Goal: Task Accomplishment & Management: Complete application form

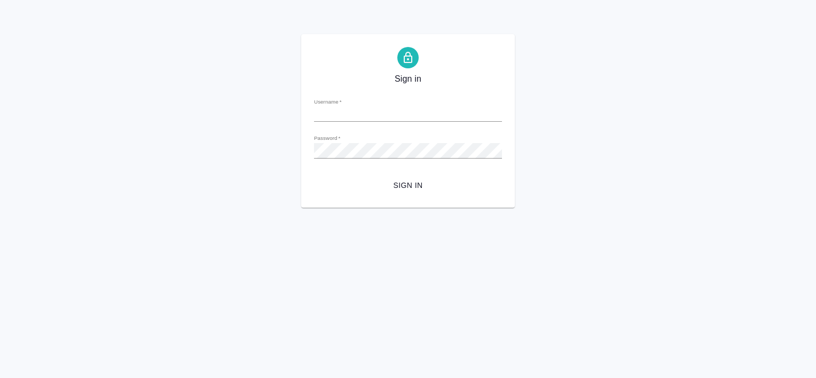
type input "v.tretyakova@awatera.com"
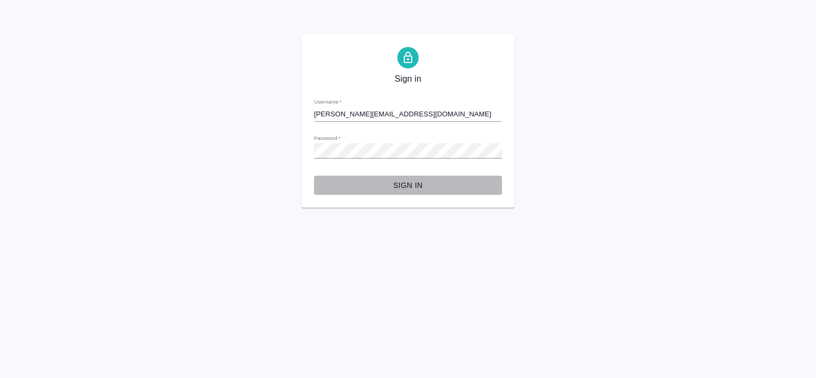
click at [411, 178] on button "Sign in" at bounding box center [408, 186] width 188 height 20
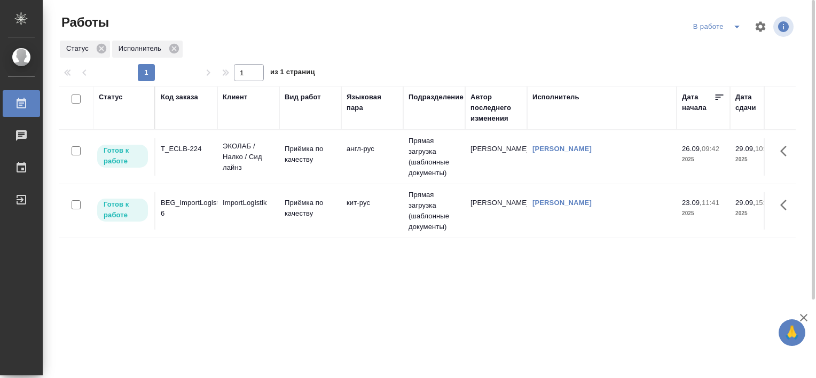
click at [178, 152] on div "T_ECLB-224" at bounding box center [186, 149] width 51 height 11
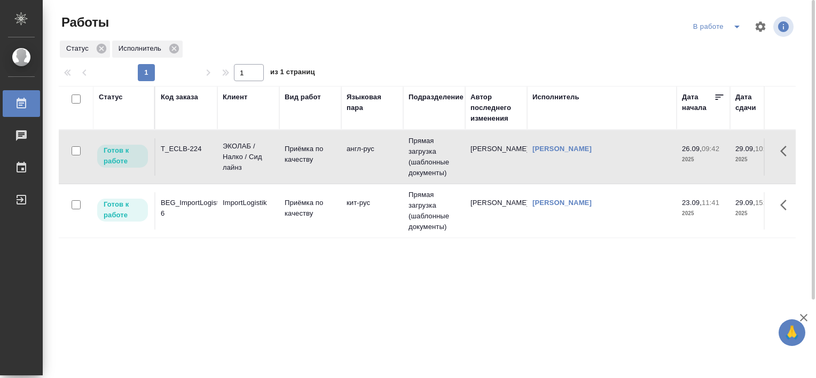
click at [178, 152] on div "T_ECLB-224" at bounding box center [186, 149] width 51 height 11
click at [191, 152] on div "T_ECLB-224" at bounding box center [186, 149] width 51 height 11
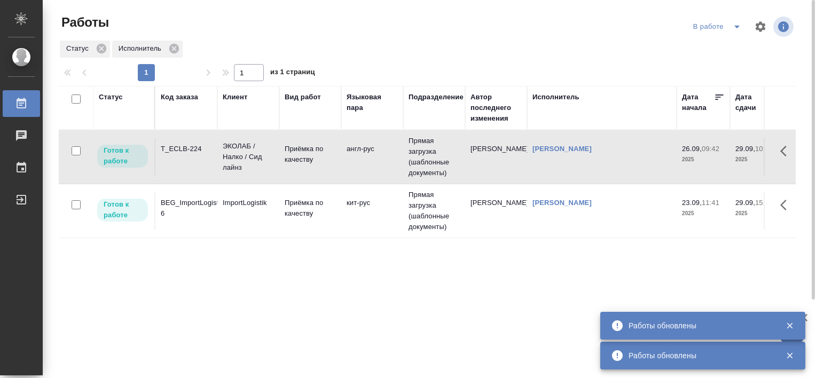
click at [737, 27] on icon "split button" at bounding box center [736, 27] width 5 height 3
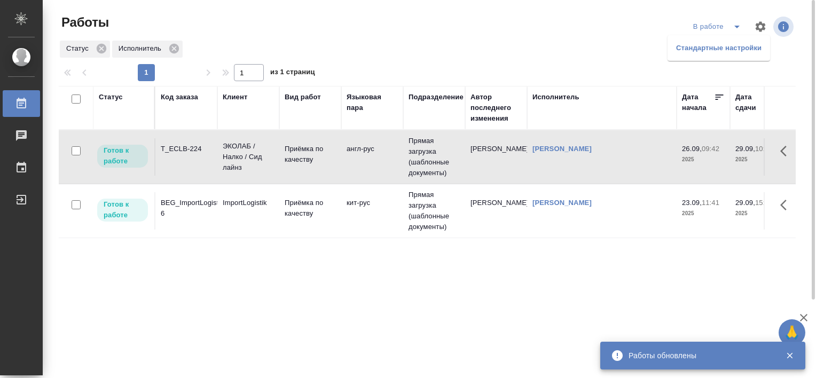
click at [698, 49] on li "Стандартные настройки" at bounding box center [718, 48] width 102 height 17
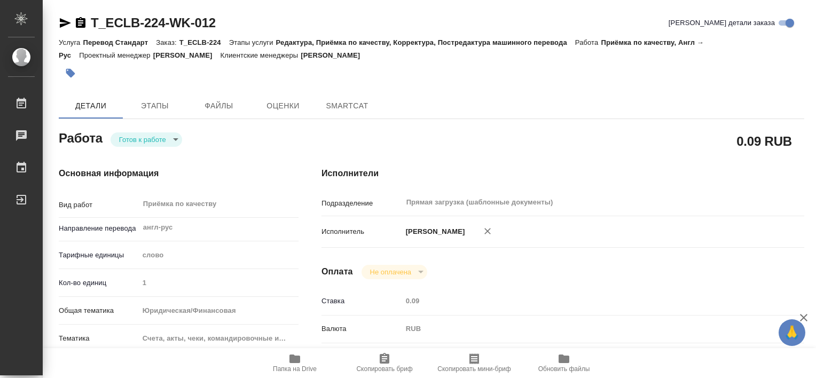
type textarea "x"
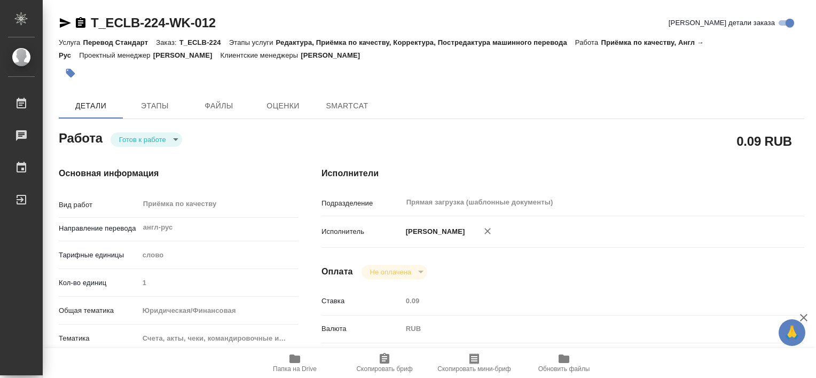
type textarea "x"
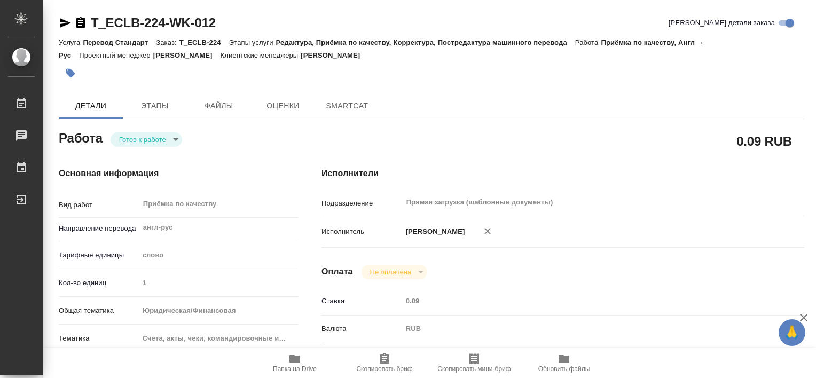
type textarea "x"
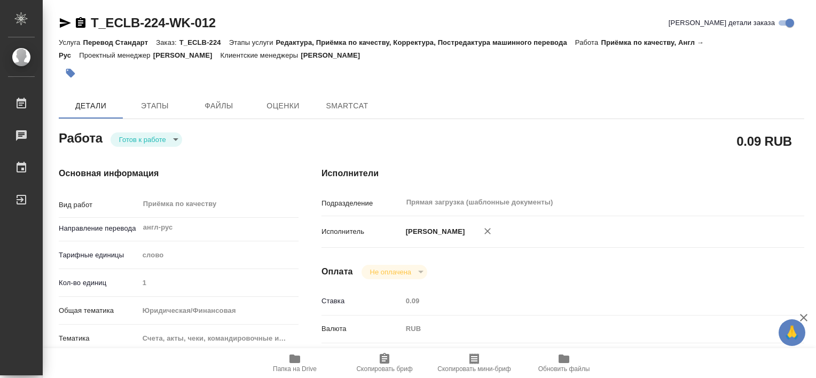
type textarea "x"
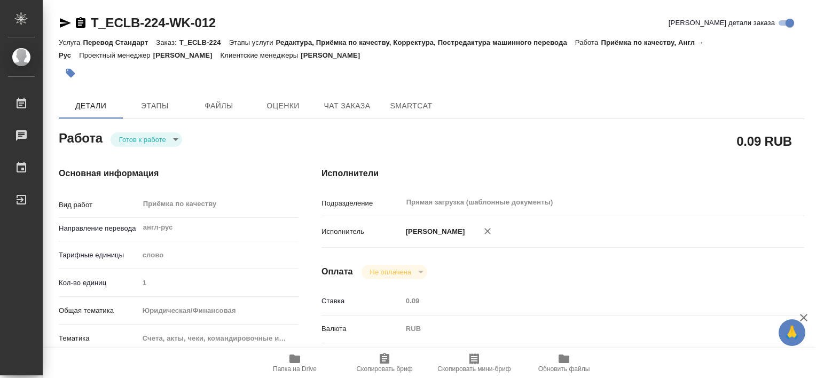
type textarea "x"
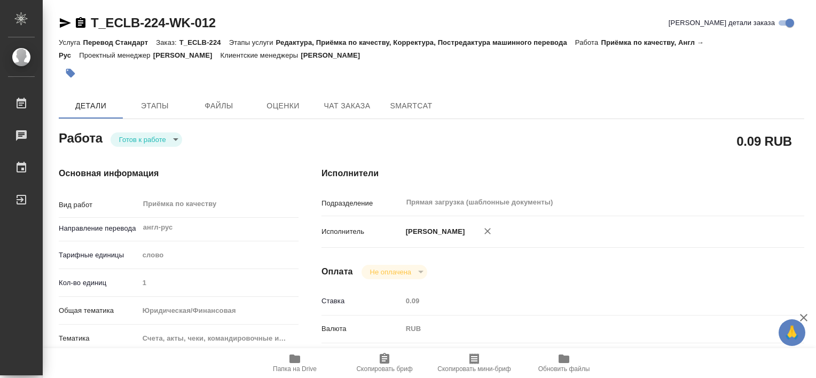
type textarea "x"
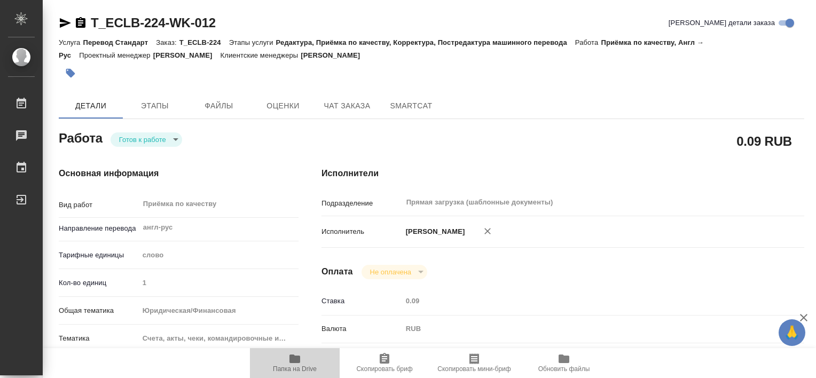
click at [301, 364] on icon "button" at bounding box center [294, 358] width 13 height 13
type textarea "x"
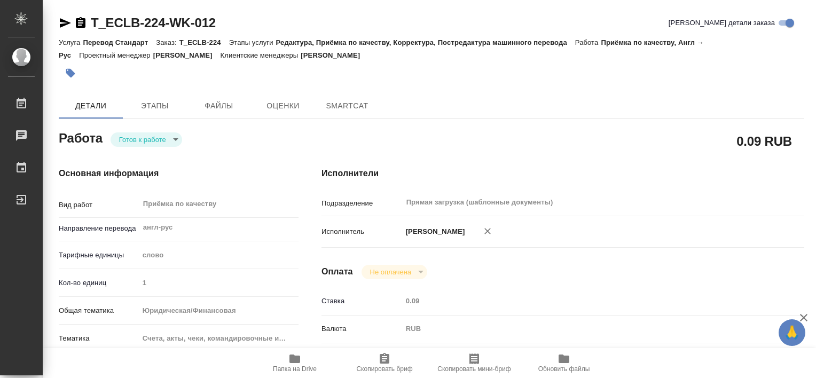
type textarea "x"
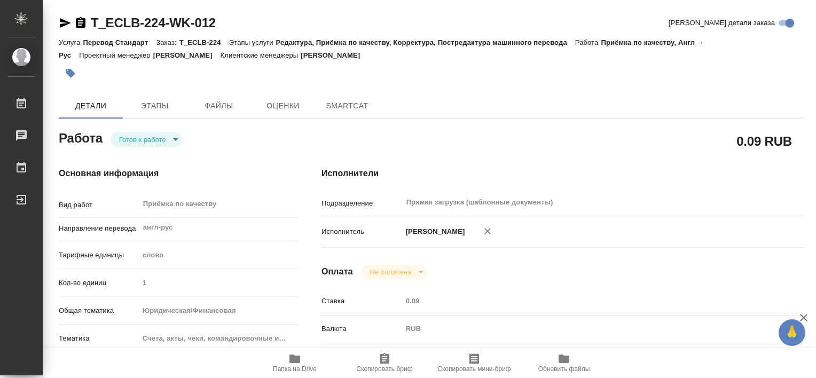
type textarea "x"
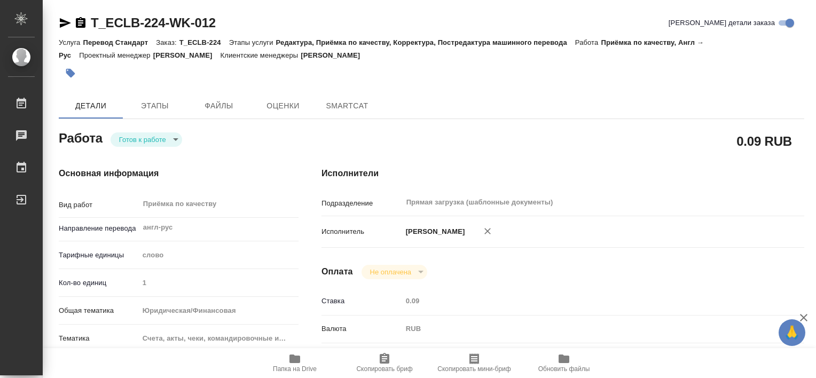
type textarea "x"
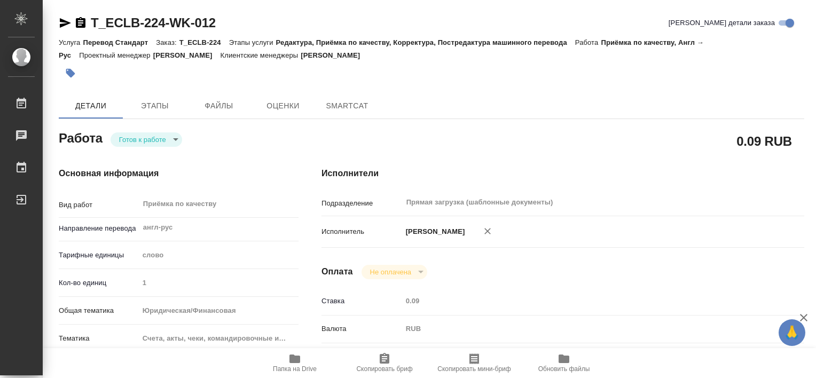
type textarea "x"
click at [298, 361] on icon "button" at bounding box center [294, 358] width 11 height 9
type textarea "x"
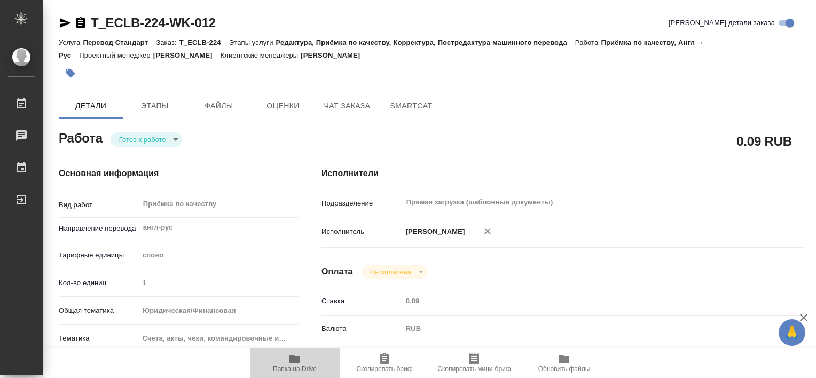
type textarea "x"
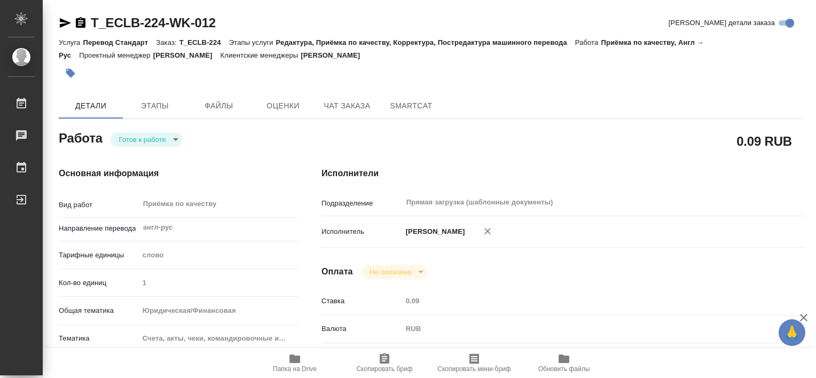
type textarea "x"
drag, startPoint x: 333, startPoint y: 54, endPoint x: 423, endPoint y: 52, distance: 89.7
click at [423, 52] on div "Услуга Перевод Стандарт Заказ: T_ECLB-224 Этапы услуги Редактура, Приёмка по ка…" at bounding box center [431, 49] width 745 height 26
drag, startPoint x: 423, startPoint y: 52, endPoint x: 399, endPoint y: 55, distance: 23.7
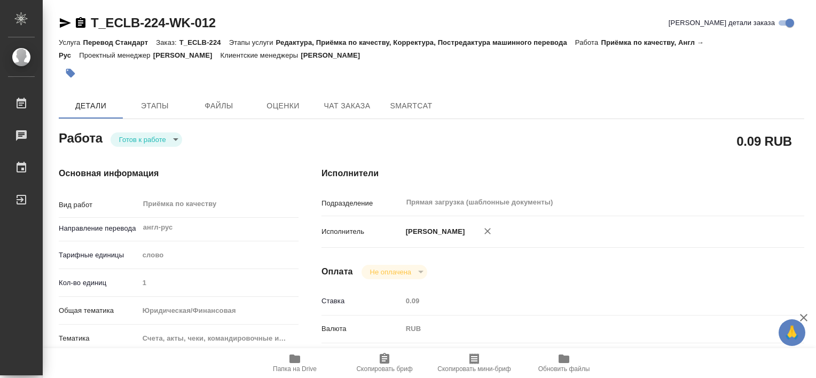
copy p "Прохорова Анастасия"
click at [165, 110] on span "Этапы" at bounding box center [154, 105] width 51 height 13
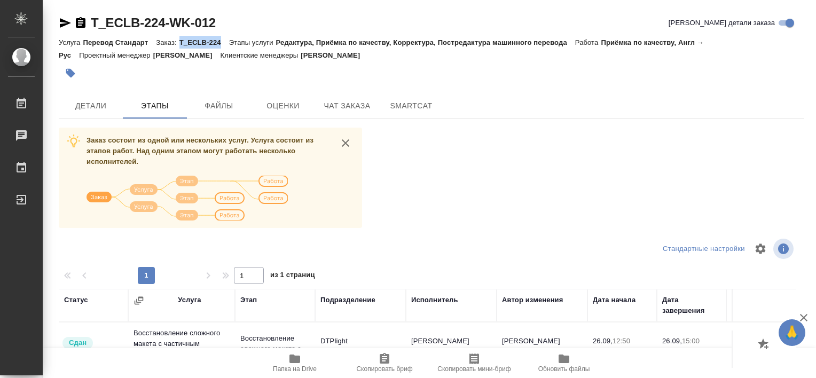
drag, startPoint x: 179, startPoint y: 42, endPoint x: 223, endPoint y: 46, distance: 43.9
click at [223, 46] on p "T_ECLB-224" at bounding box center [204, 42] width 50 height 8
drag, startPoint x: 223, startPoint y: 46, endPoint x: 212, endPoint y: 43, distance: 11.0
copy p "T_ECLB-224"
drag, startPoint x: 127, startPoint y: 23, endPoint x: 104, endPoint y: 27, distance: 23.7
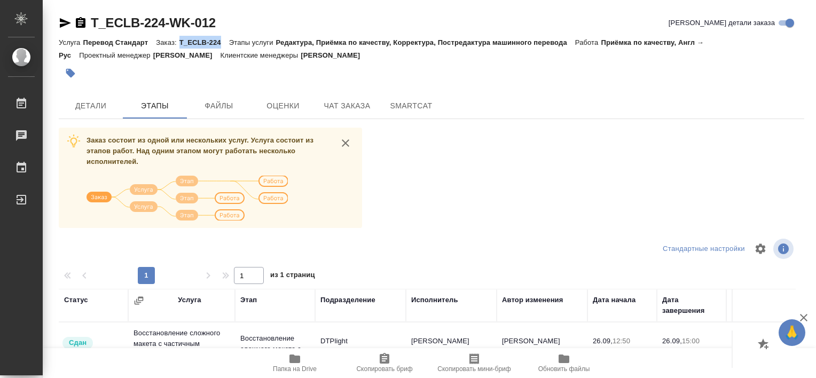
click at [104, 27] on link "T_ECLB-224-WK-012" at bounding box center [153, 22] width 125 height 14
drag, startPoint x: 0, startPoint y: 0, endPoint x: 88, endPoint y: 23, distance: 90.5
drag, startPoint x: 88, startPoint y: 23, endPoint x: 171, endPoint y: 18, distance: 83.5
drag, startPoint x: 171, startPoint y: 18, endPoint x: 141, endPoint y: 26, distance: 30.9
click at [141, 26] on link "T_ECLB-224-WK-012" at bounding box center [153, 22] width 125 height 14
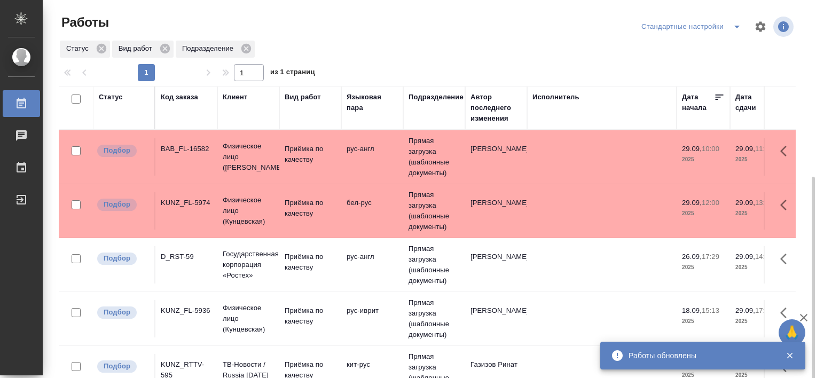
scroll to position [98, 0]
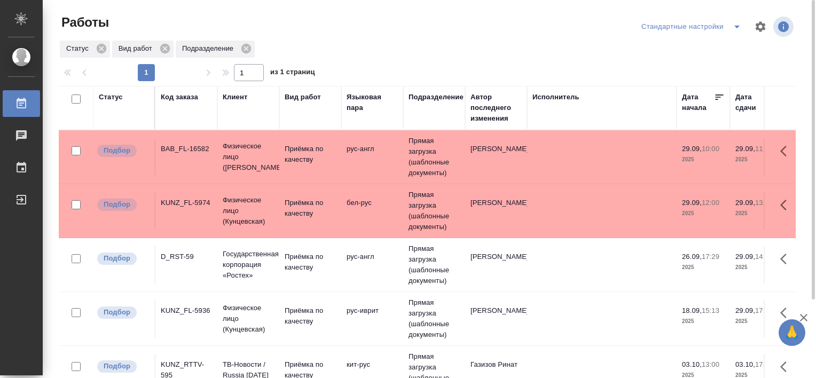
click at [738, 29] on icon "split button" at bounding box center [736, 26] width 13 height 13
click at [682, 44] on li "В работе" at bounding box center [692, 48] width 109 height 17
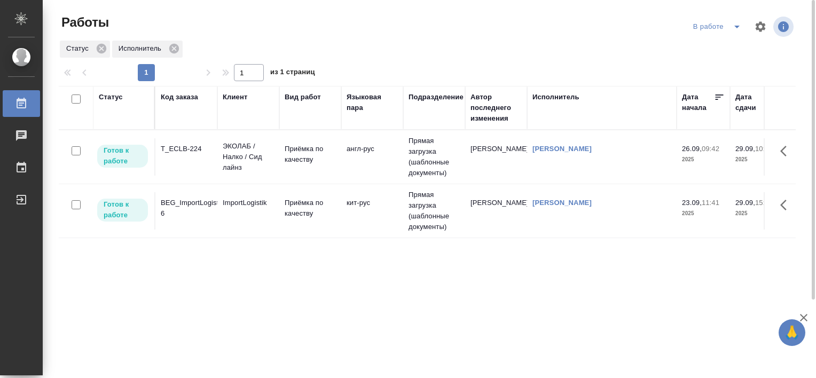
click at [192, 198] on div "BEG_ImportLogistik-6" at bounding box center [186, 208] width 51 height 21
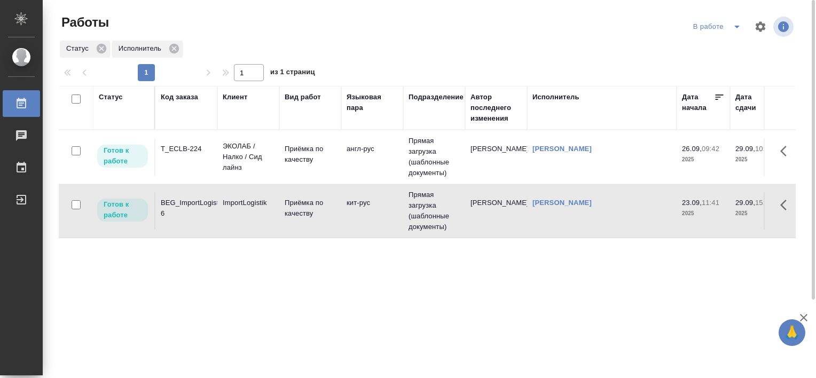
click at [192, 198] on div "BEG_ImportLogistik-6" at bounding box center [186, 208] width 51 height 21
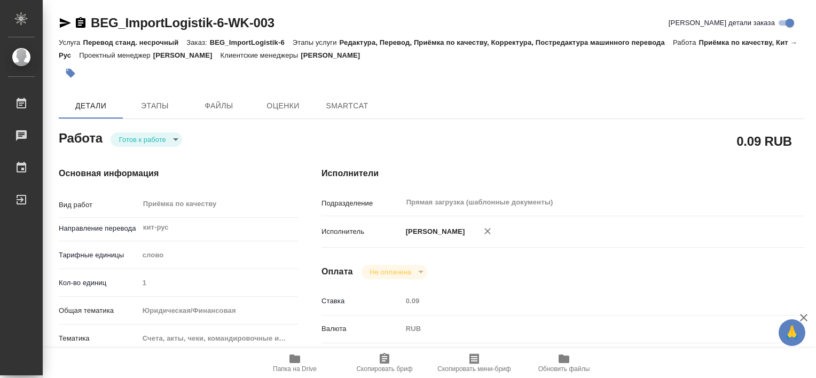
type textarea "x"
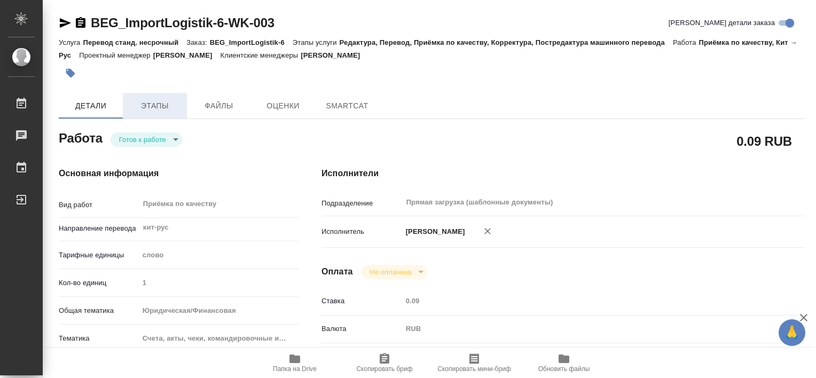
type textarea "x"
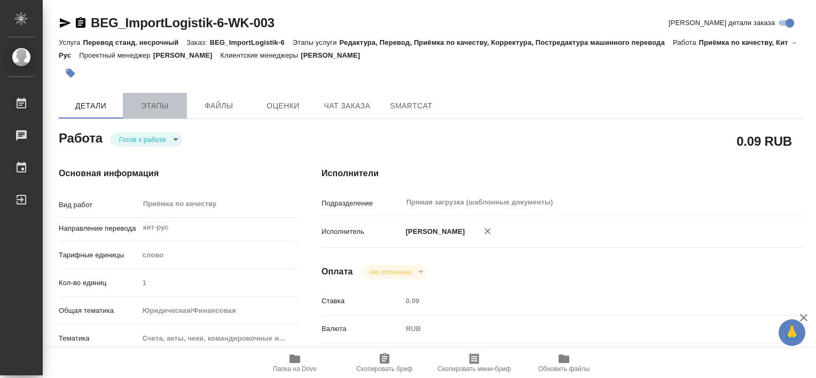
click at [165, 104] on span "Этапы" at bounding box center [154, 105] width 51 height 13
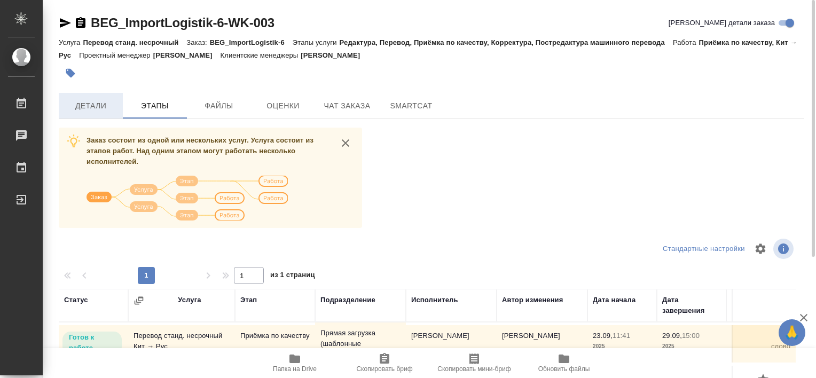
click at [113, 100] on span "Детали" at bounding box center [90, 105] width 51 height 13
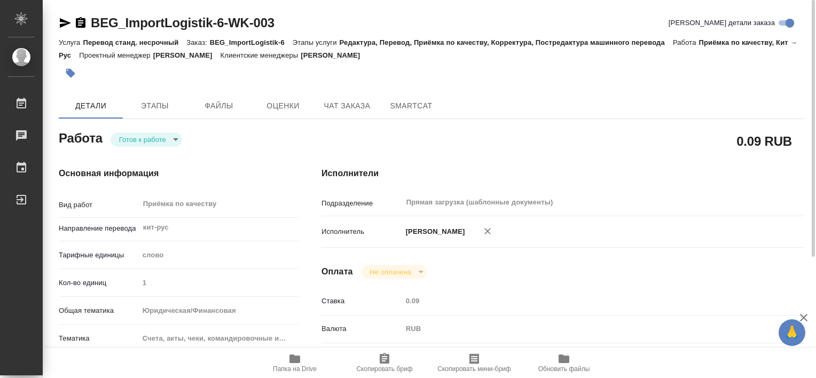
type textarea "x"
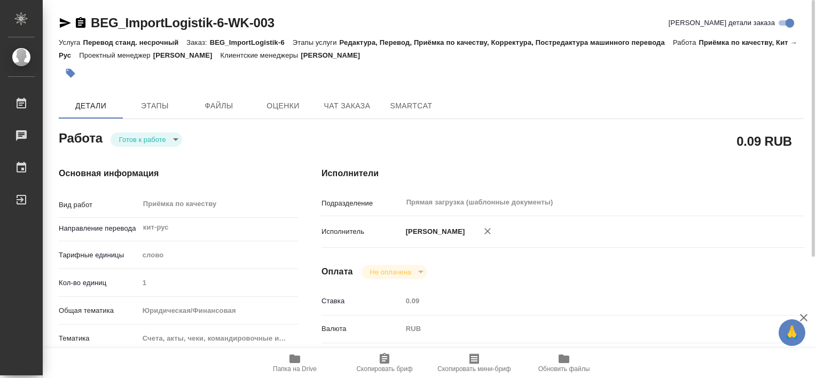
type textarea "x"
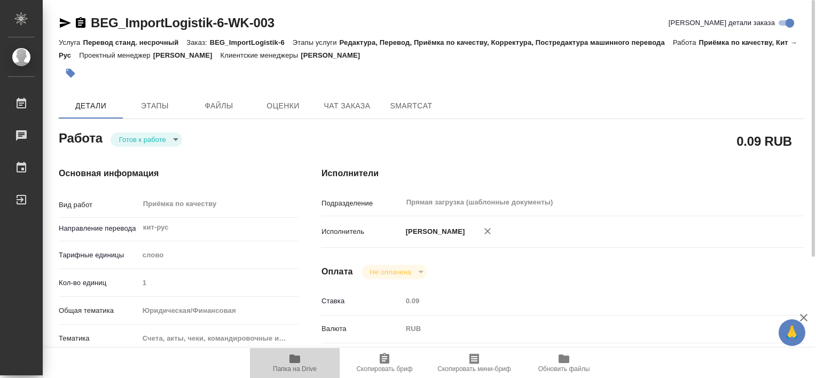
click at [283, 356] on span "Папка на Drive" at bounding box center [294, 362] width 77 height 20
type textarea "x"
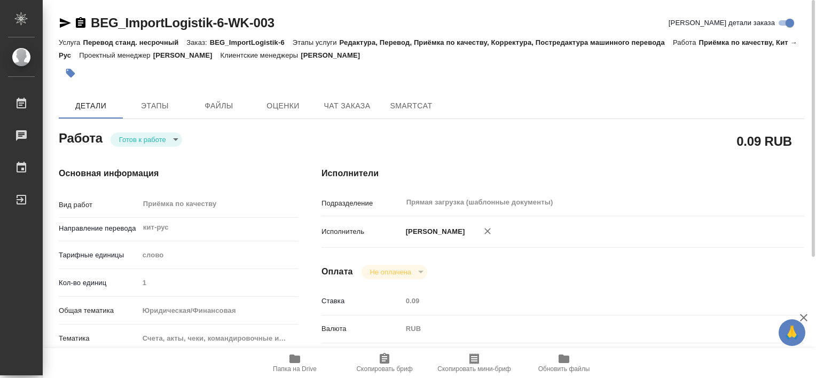
type textarea "x"
